Goal: Information Seeking & Learning: Learn about a topic

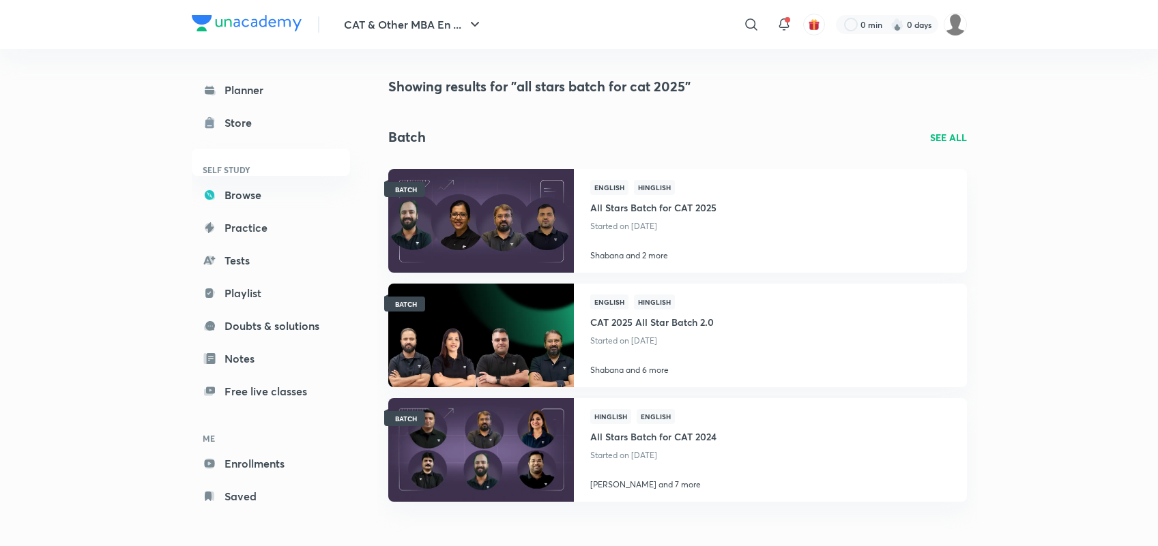
click at [242, 192] on link "Browse" at bounding box center [271, 194] width 158 height 27
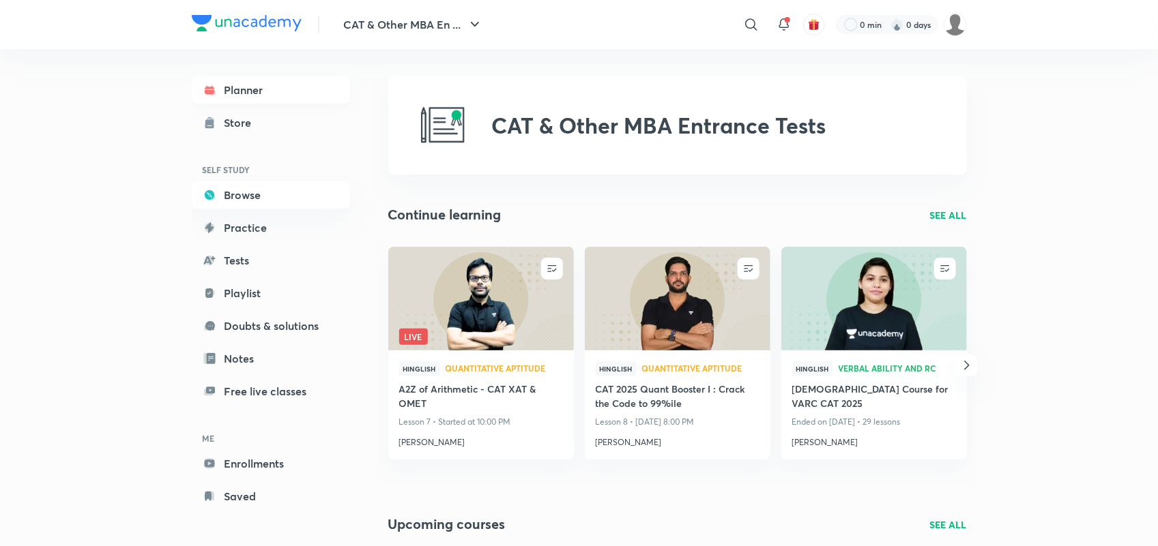
click at [267, 93] on link "Planner" at bounding box center [271, 89] width 158 height 27
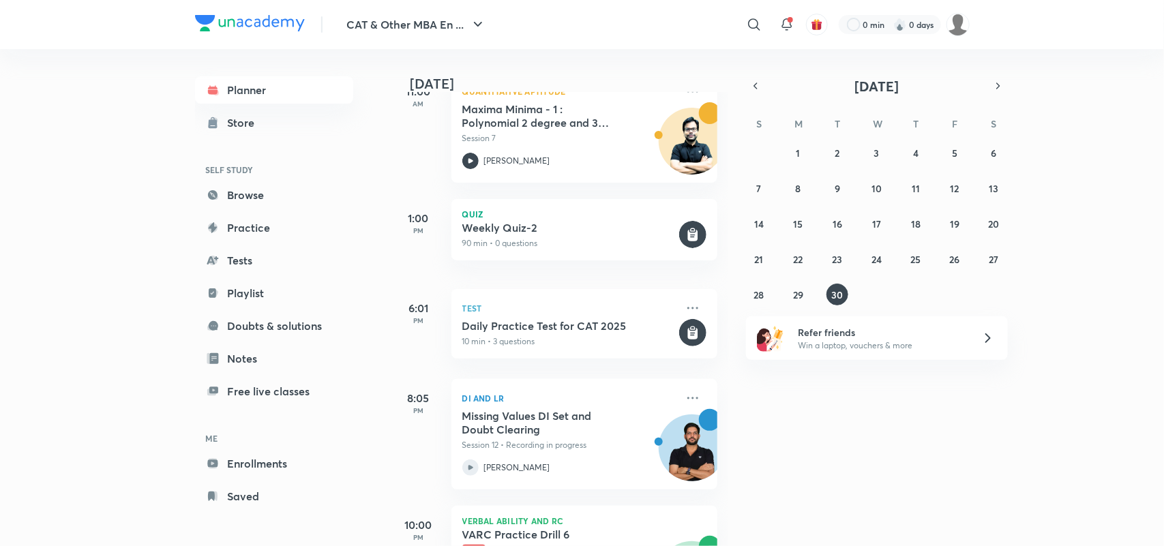
scroll to position [445, 0]
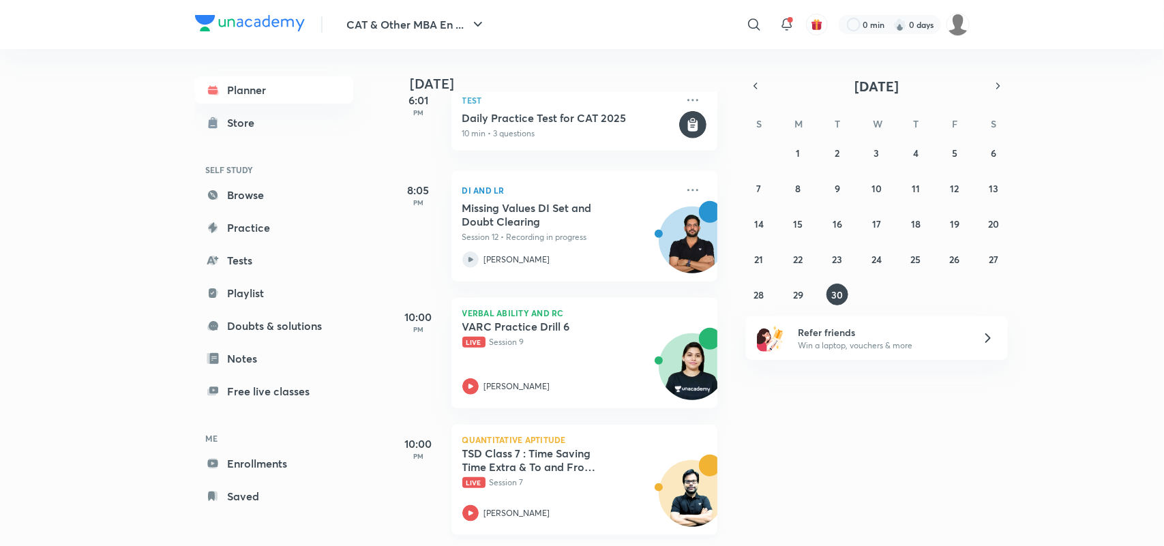
click at [482, 505] on div "[PERSON_NAME]" at bounding box center [569, 513] width 214 height 16
click at [471, 379] on icon at bounding box center [470, 387] width 16 height 16
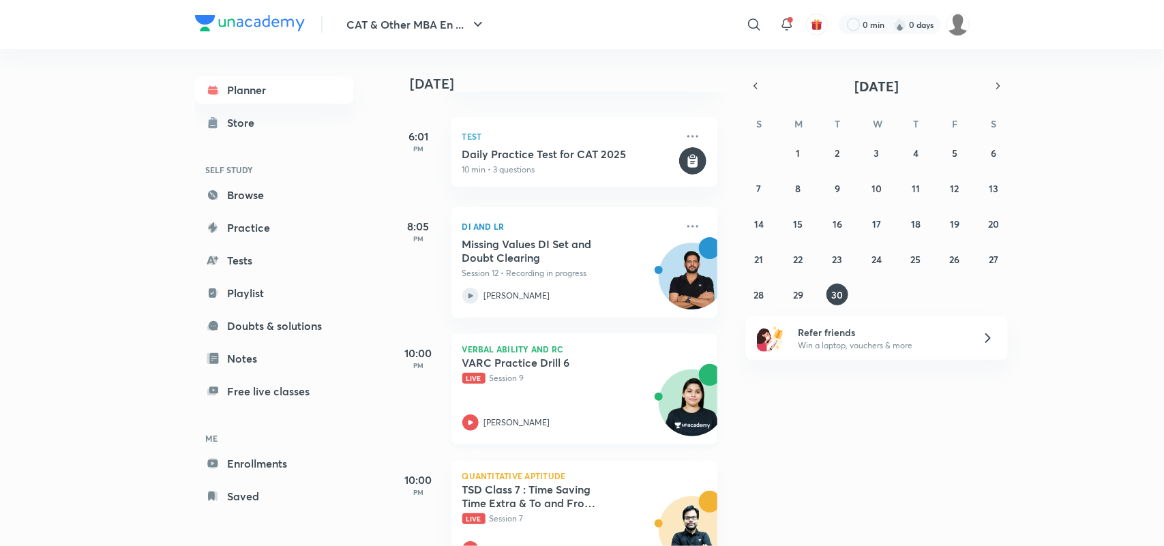
scroll to position [445, 0]
